Goal: Navigation & Orientation: Find specific page/section

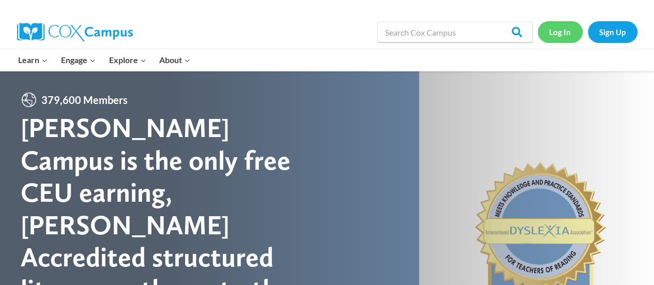
click at [564, 34] on link "Log In" at bounding box center [560, 31] width 45 height 21
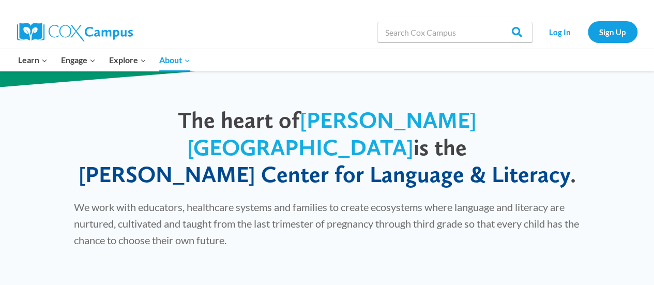
scroll to position [517, 0]
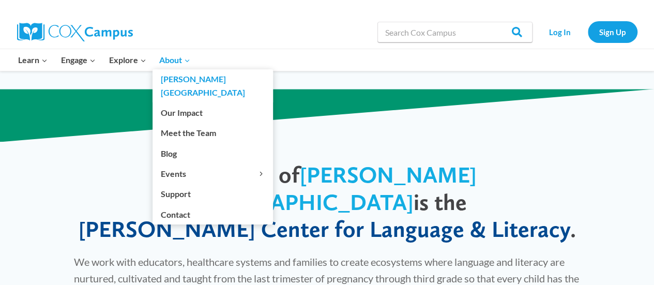
click at [189, 57] on icon "Expand" at bounding box center [186, 60] width 7 height 7
